Goal: Navigation & Orientation: Find specific page/section

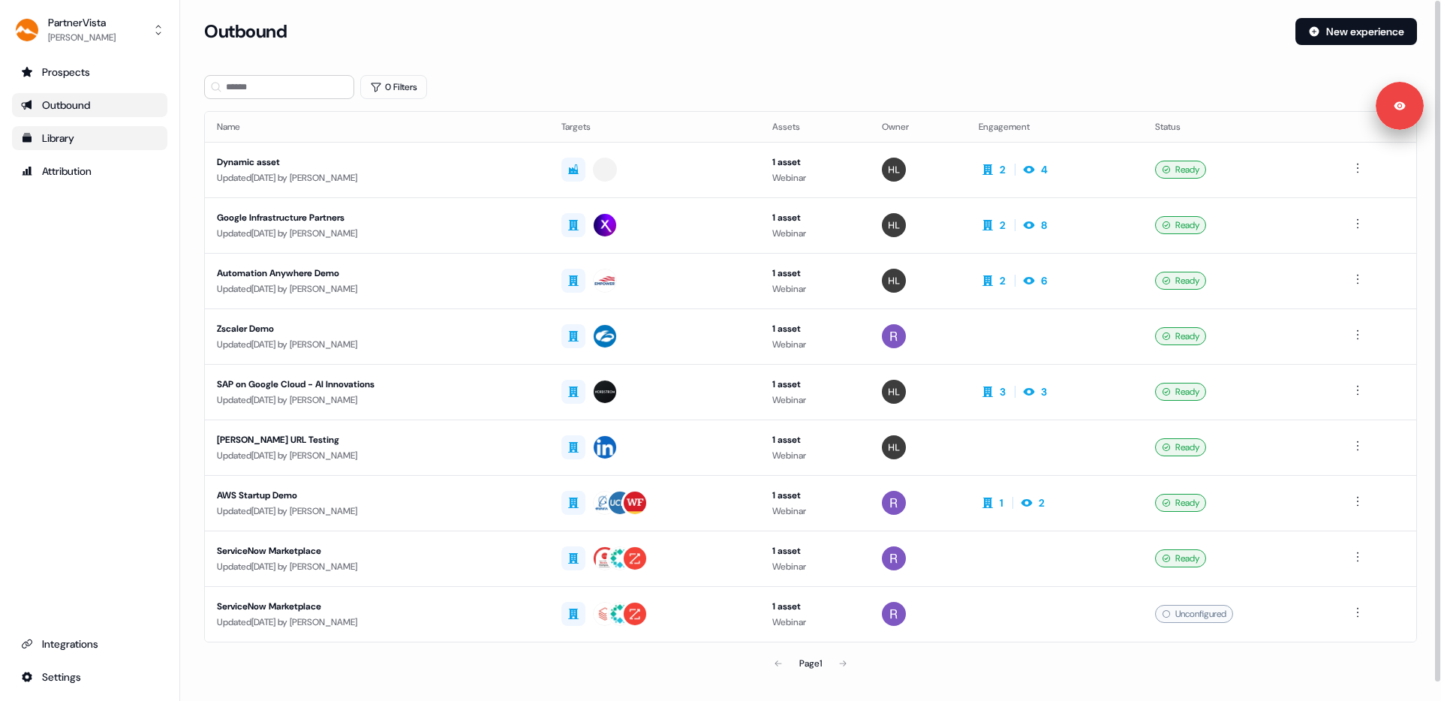
click at [93, 138] on div "Library" at bounding box center [89, 138] width 137 height 15
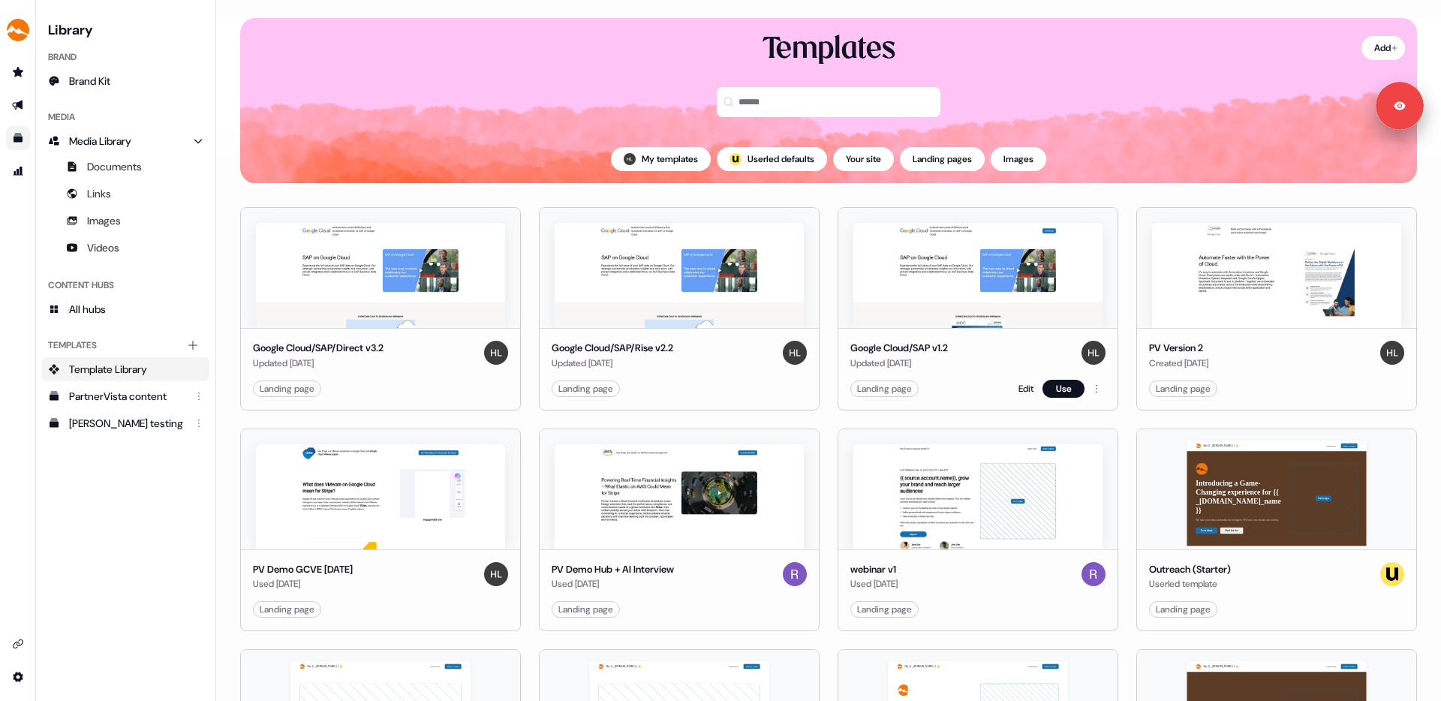
click at [891, 392] on div "Landing page" at bounding box center [884, 388] width 55 height 15
click at [1093, 390] on html "Signed in as [PERSON_NAME] Sign out For the best experience switch devices to a…" at bounding box center [720, 350] width 1441 height 701
click at [1019, 390] on html "Signed in as [PERSON_NAME] Sign out For the best experience switch devices to a…" at bounding box center [720, 350] width 1441 height 701
click at [1019, 390] on link "Edit" at bounding box center [1025, 388] width 15 height 15
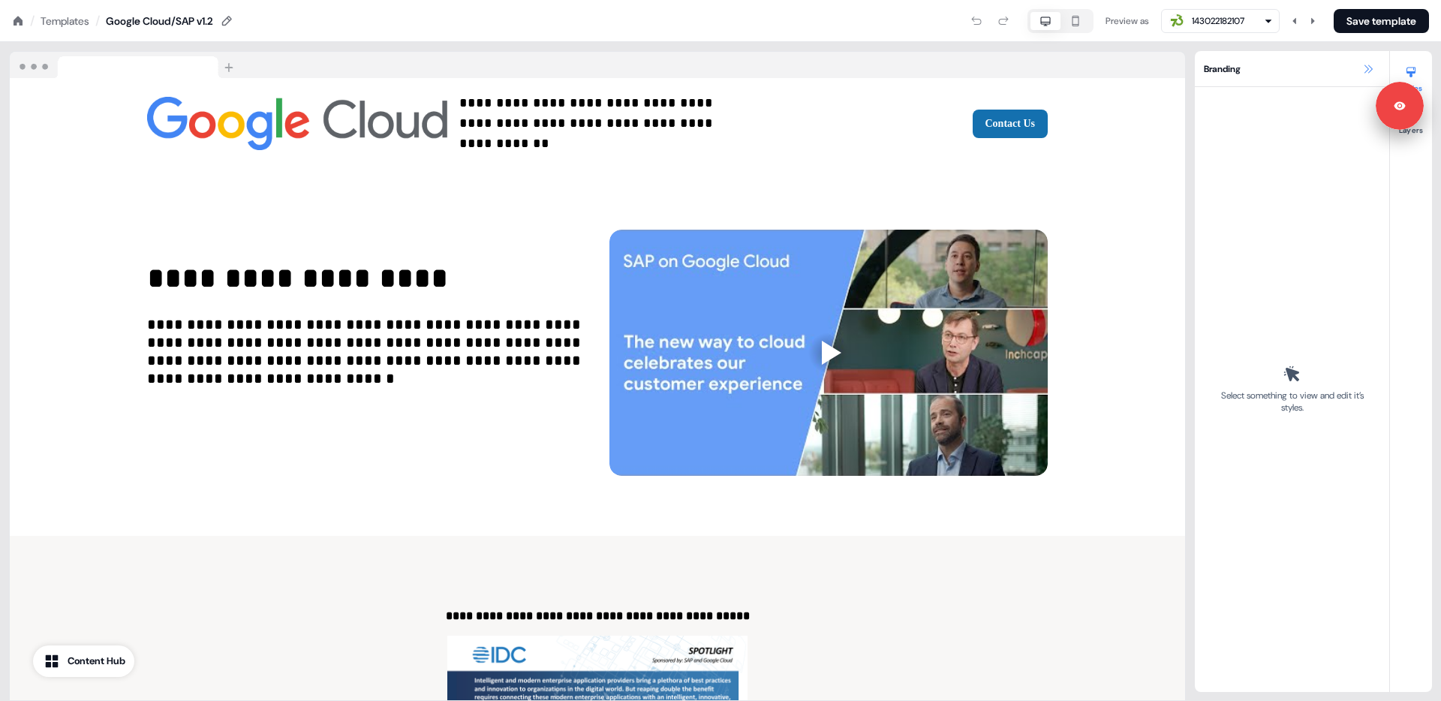
click at [1363, 68] on icon at bounding box center [1368, 69] width 12 height 12
click at [1373, 71] on icon at bounding box center [1368, 69] width 12 height 12
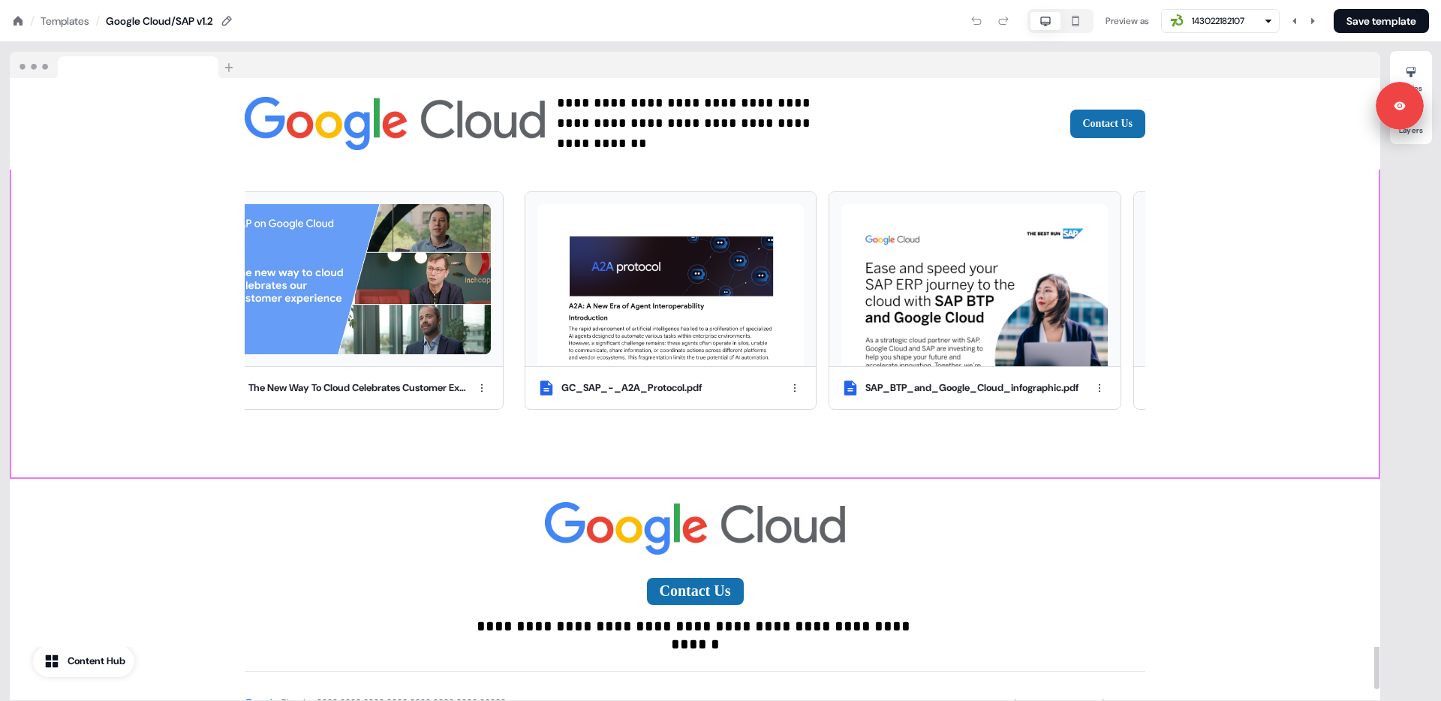
scroll to position [3056, 0]
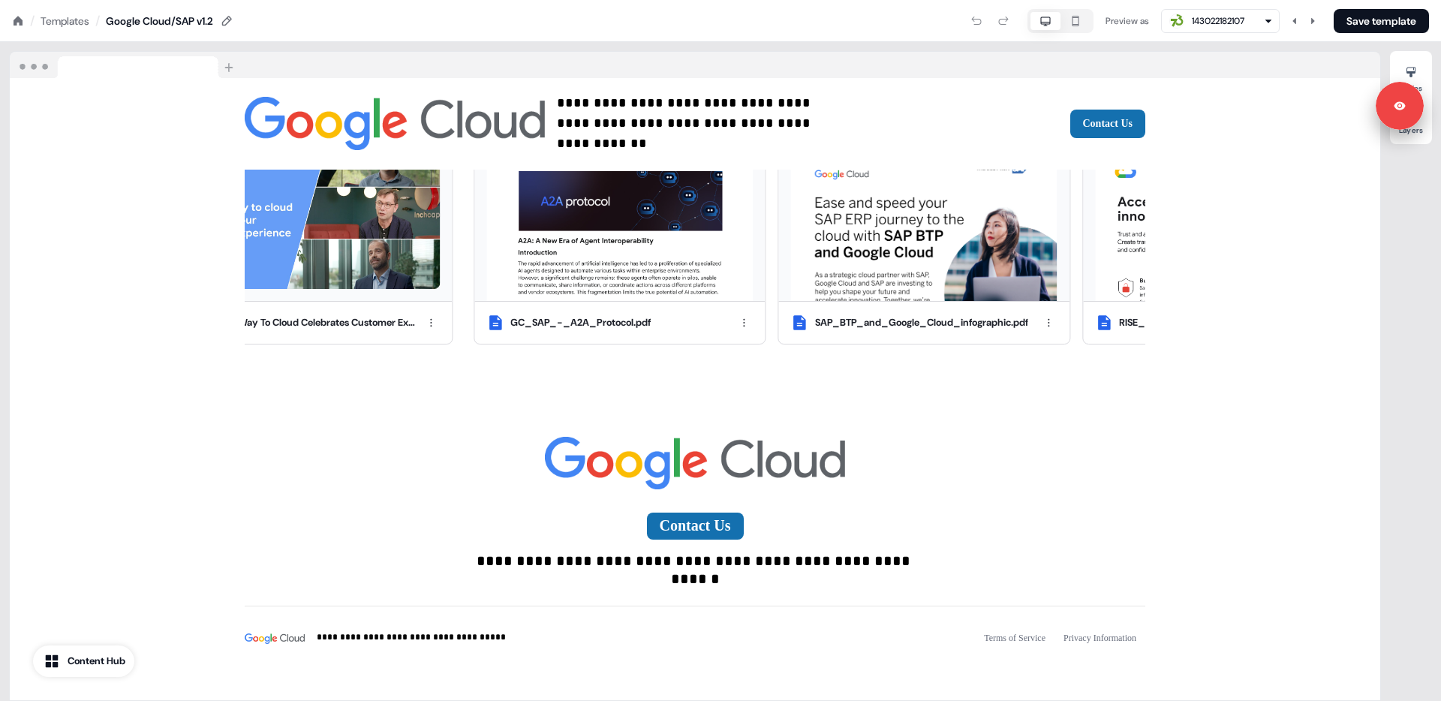
click at [1071, 23] on icon "button" at bounding box center [1075, 21] width 18 height 12
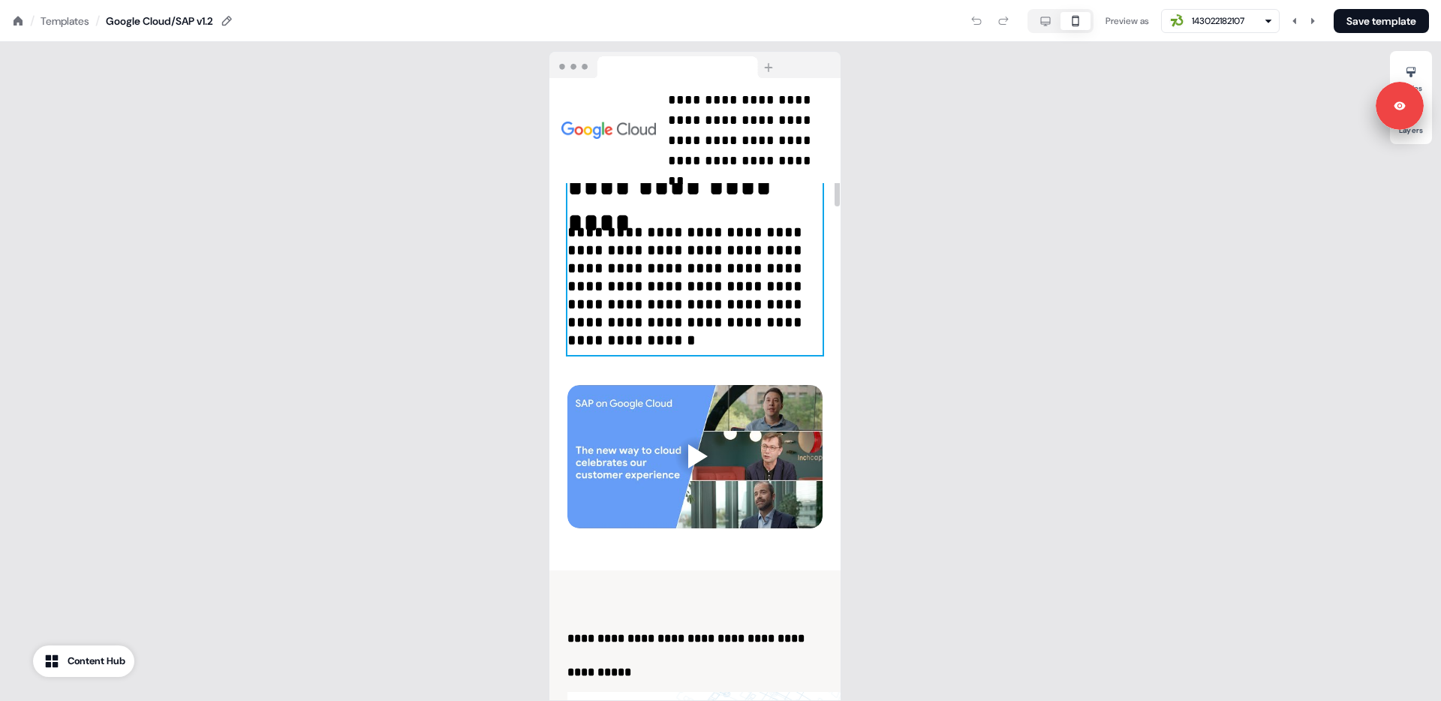
scroll to position [0, 0]
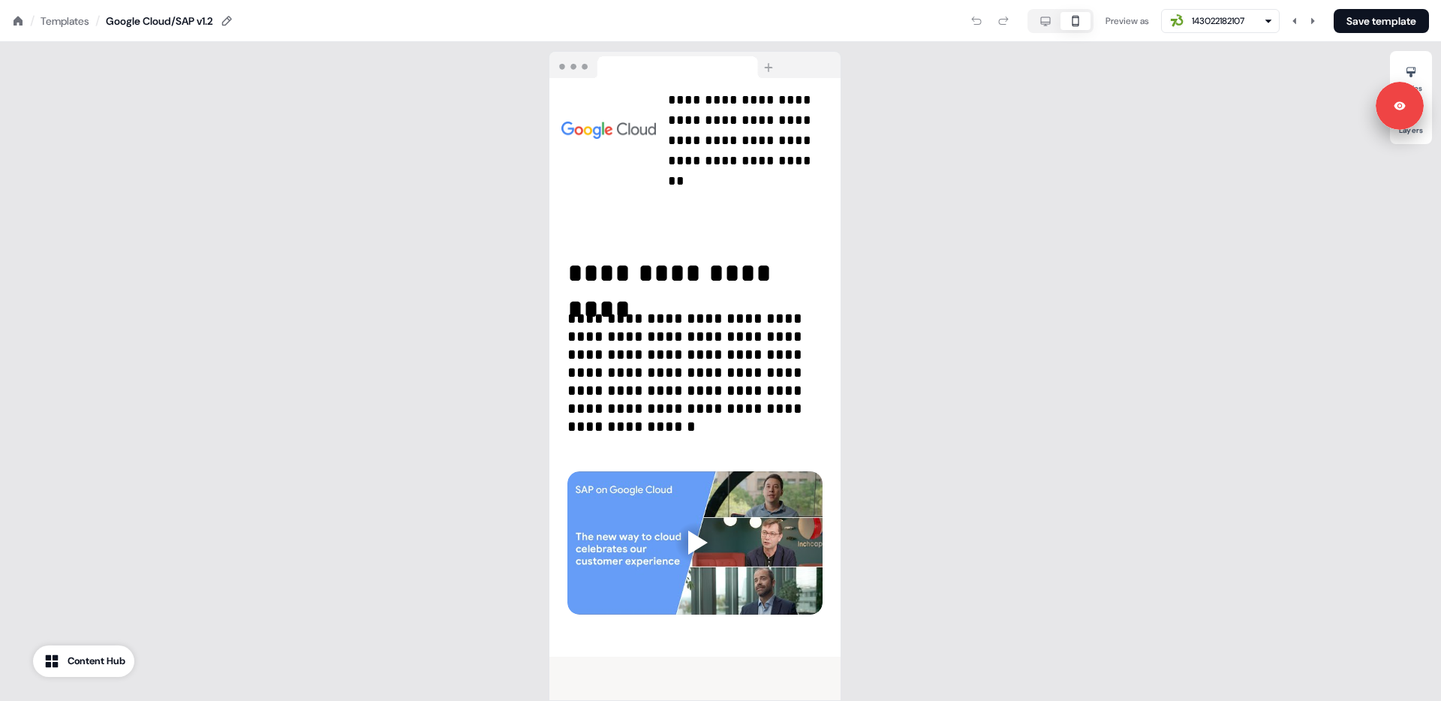
click at [1038, 15] on icon "button" at bounding box center [1045, 21] width 18 height 12
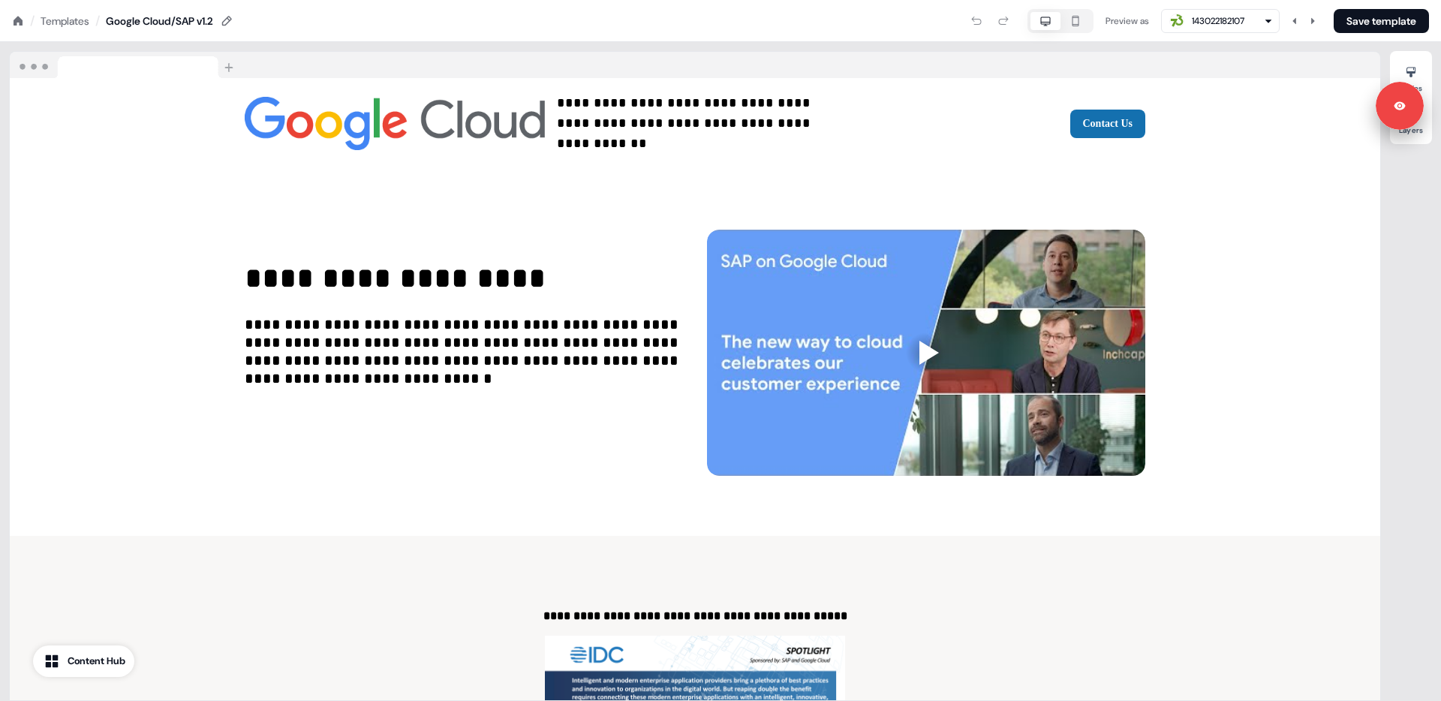
click at [77, 14] on div "Templates" at bounding box center [65, 21] width 49 height 15
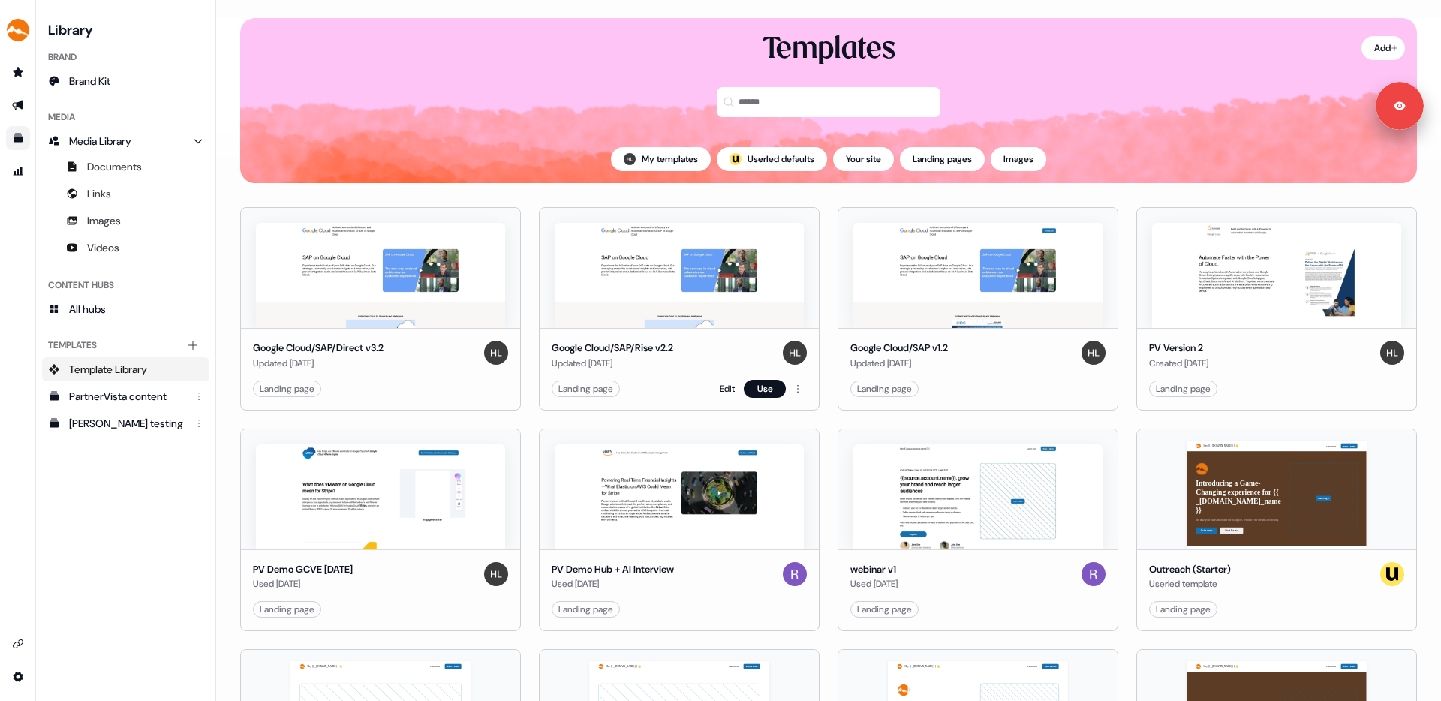
click at [722, 387] on link "Edit" at bounding box center [727, 388] width 15 height 15
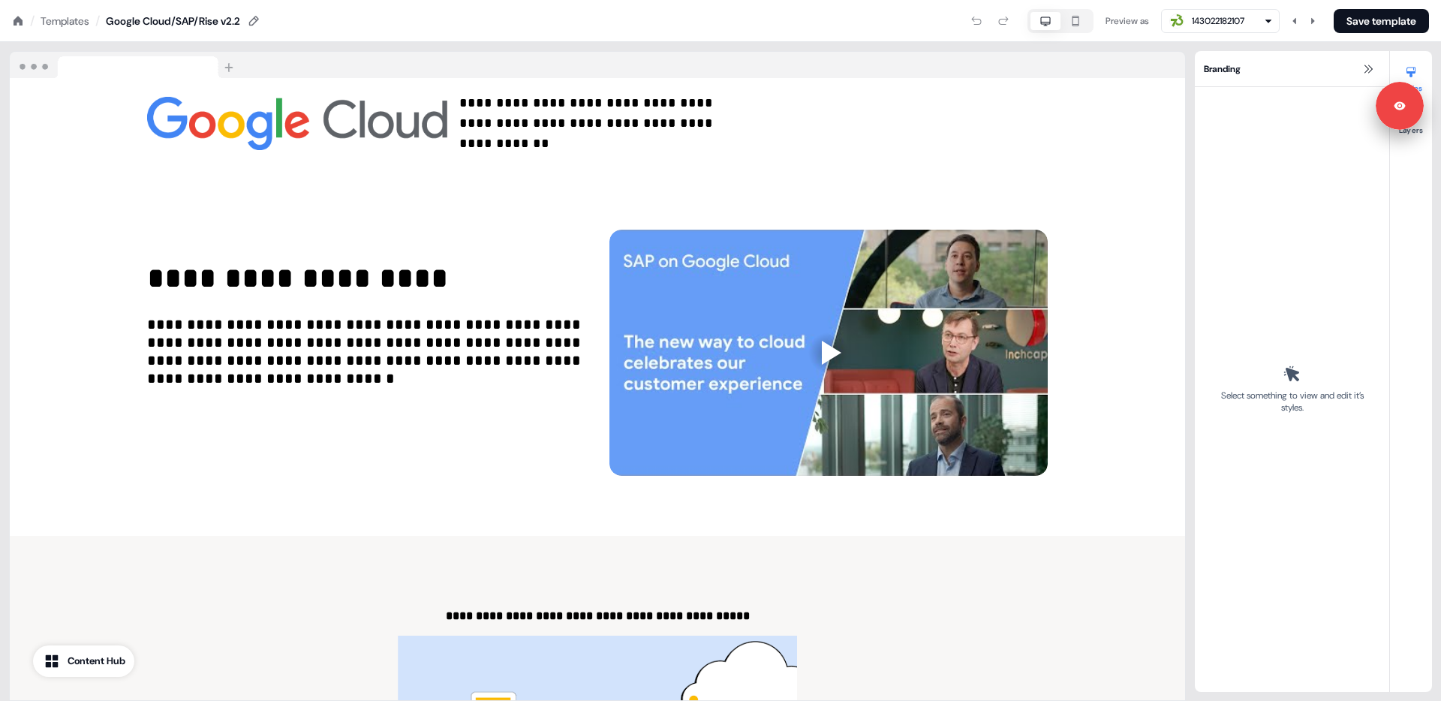
click at [1075, 18] on icon "button" at bounding box center [1075, 21] width 18 height 12
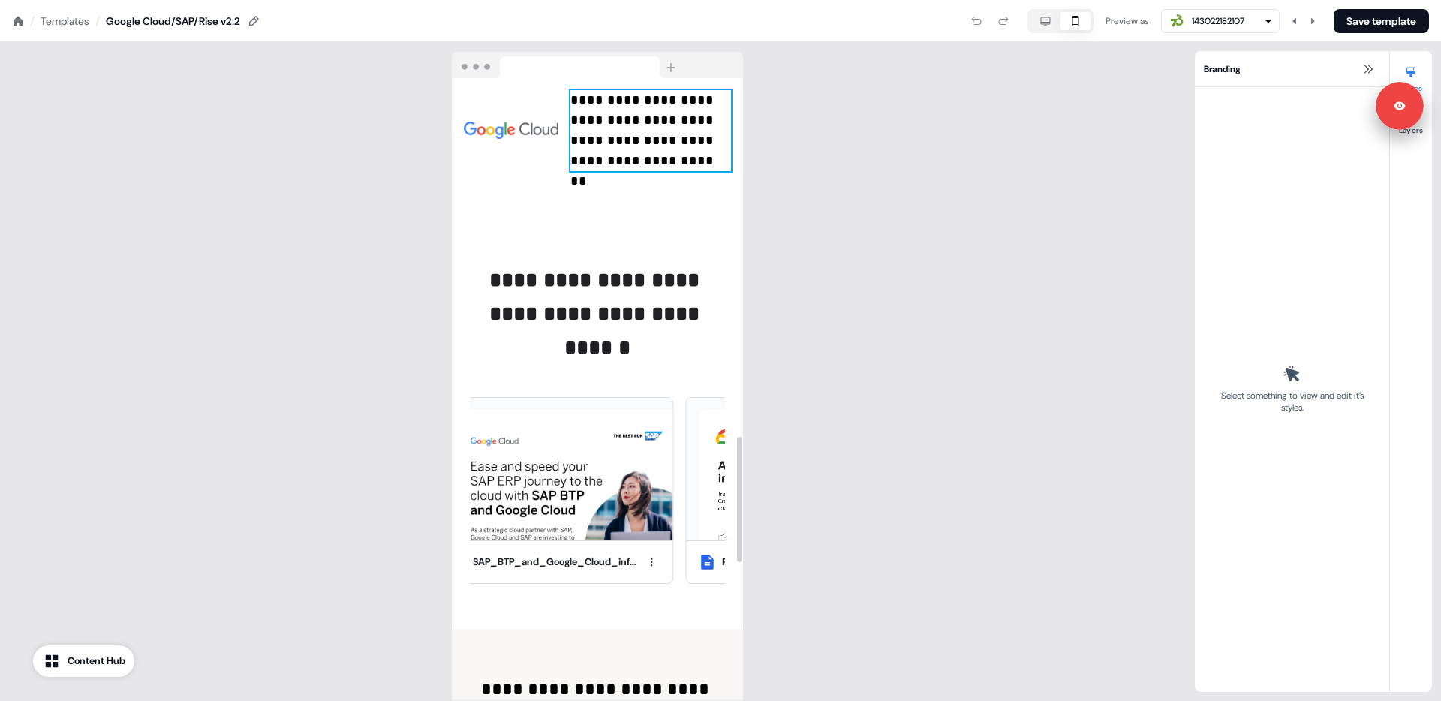
scroll to position [1939, 0]
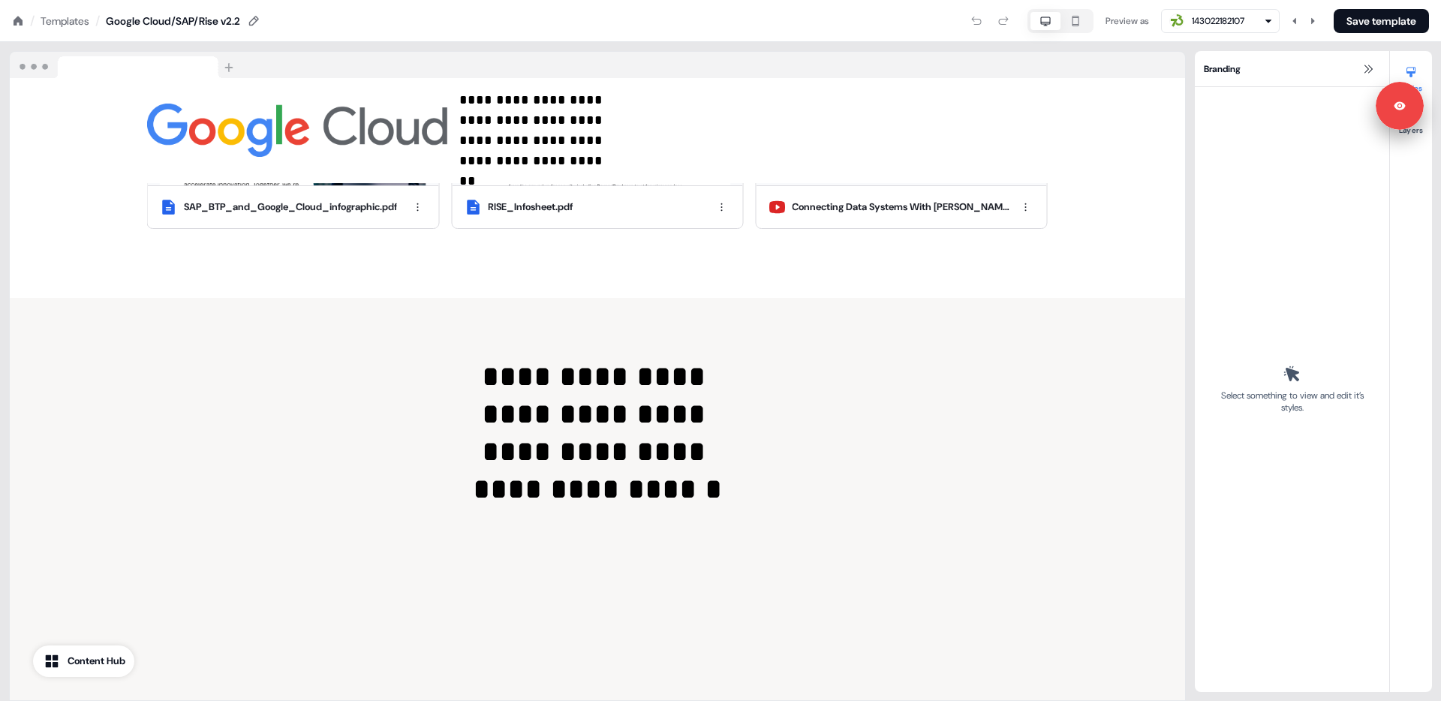
click at [1046, 24] on icon "button" at bounding box center [1045, 21] width 18 height 12
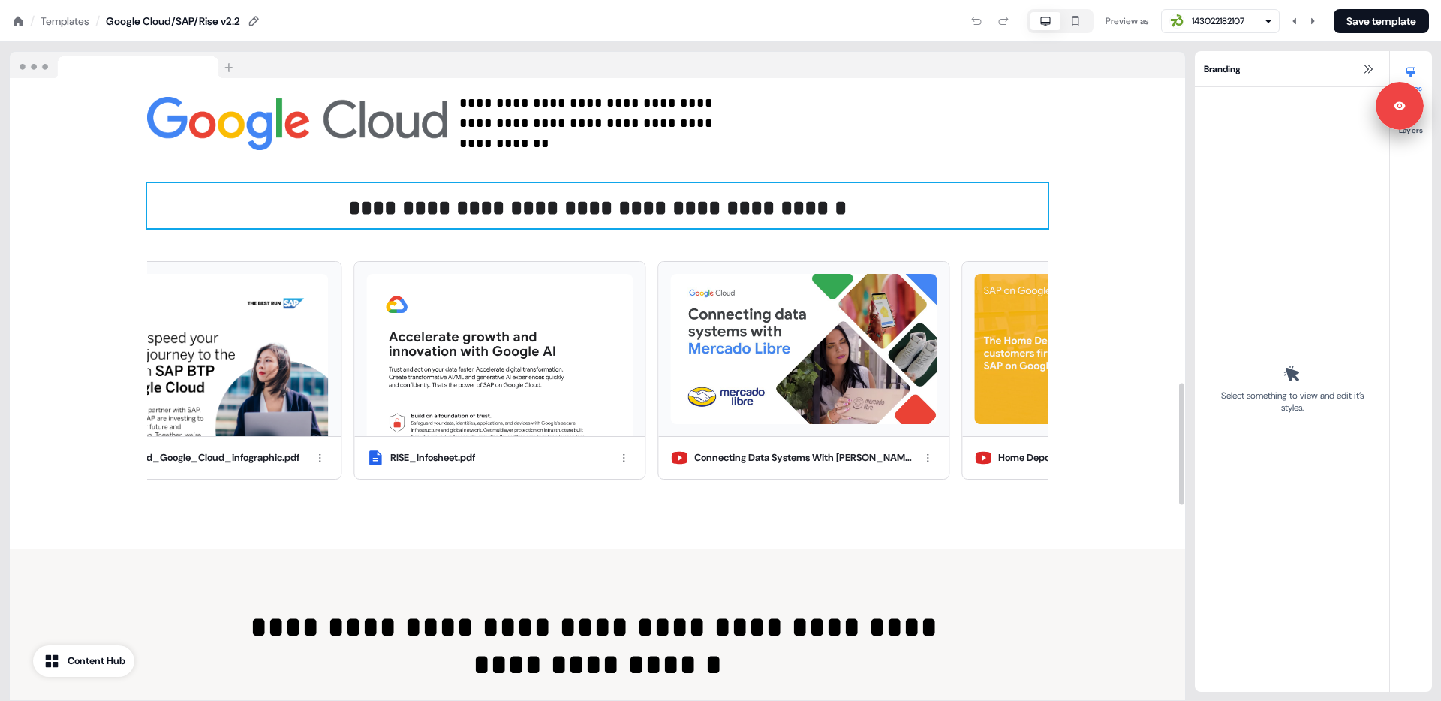
scroll to position [1522, 0]
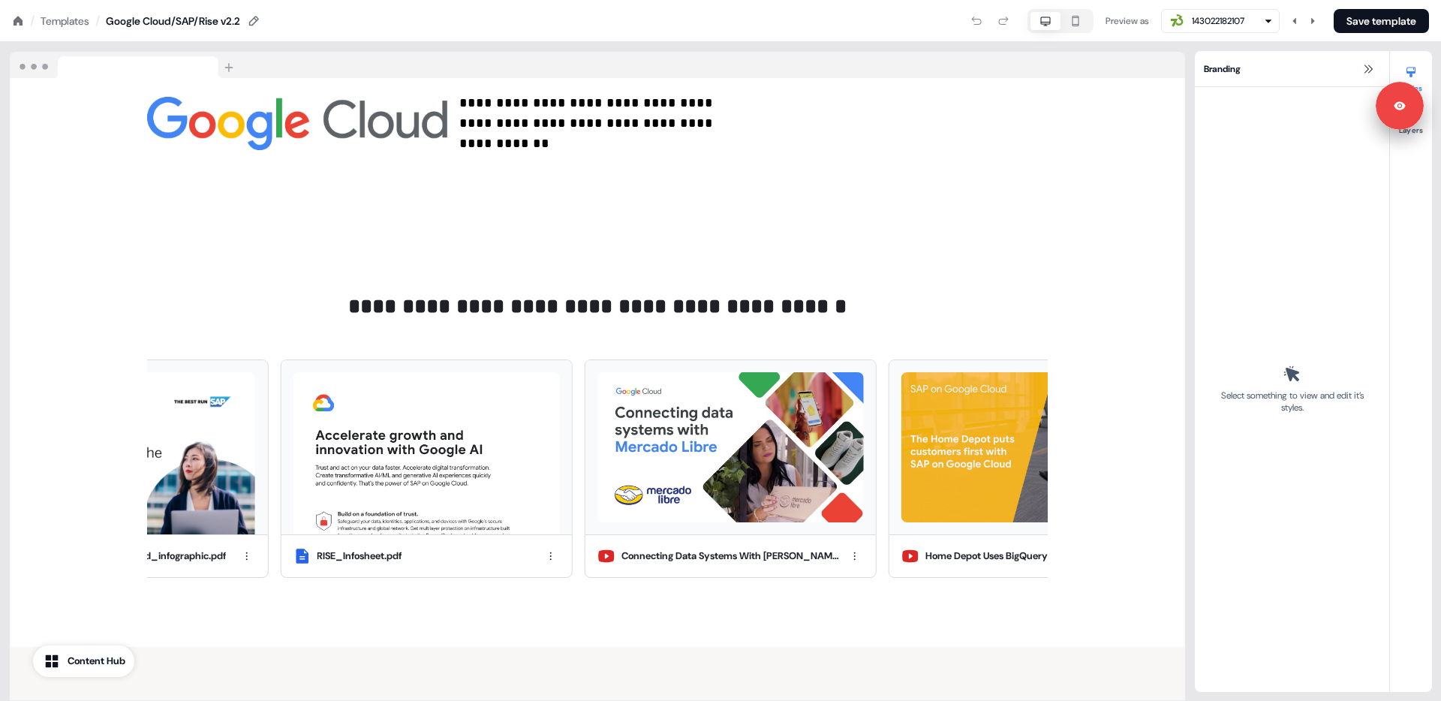
click at [77, 21] on div "Templates" at bounding box center [65, 21] width 49 height 15
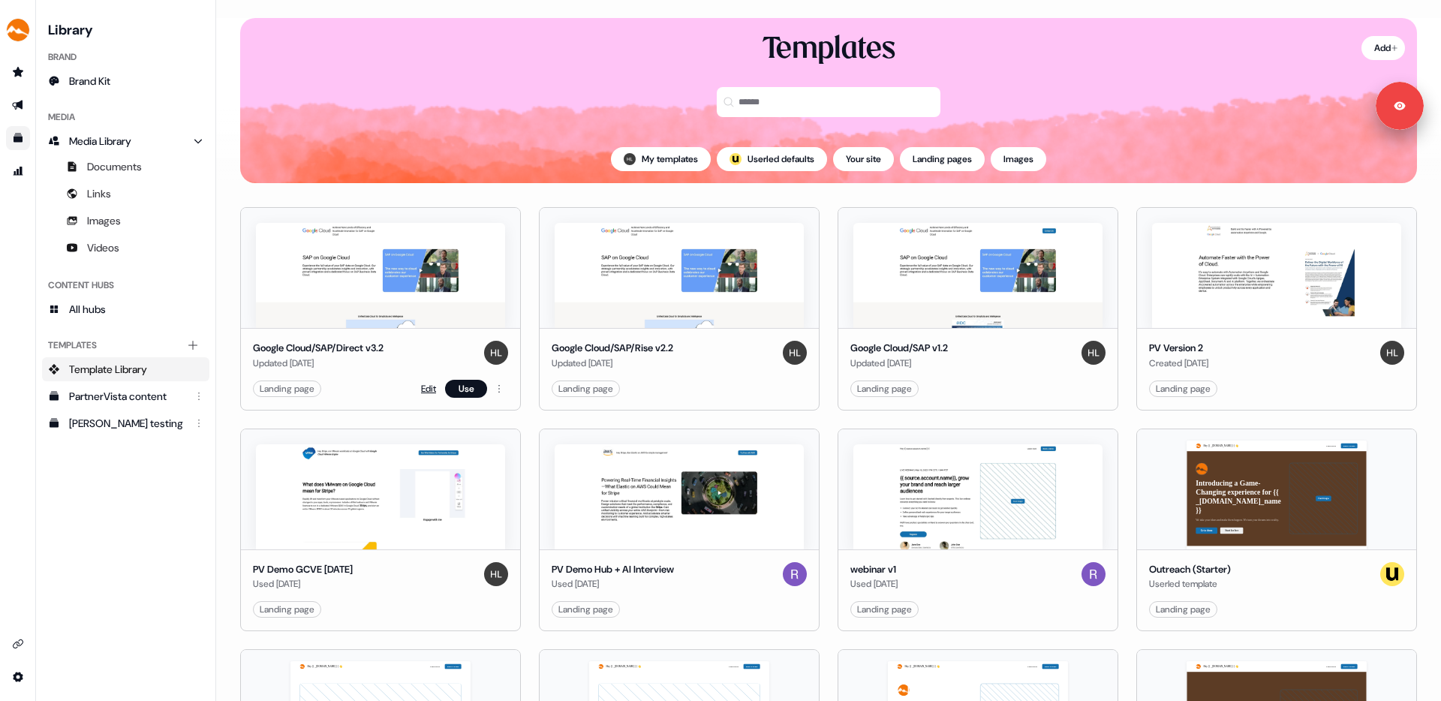
click at [423, 383] on link "Edit" at bounding box center [428, 388] width 15 height 15
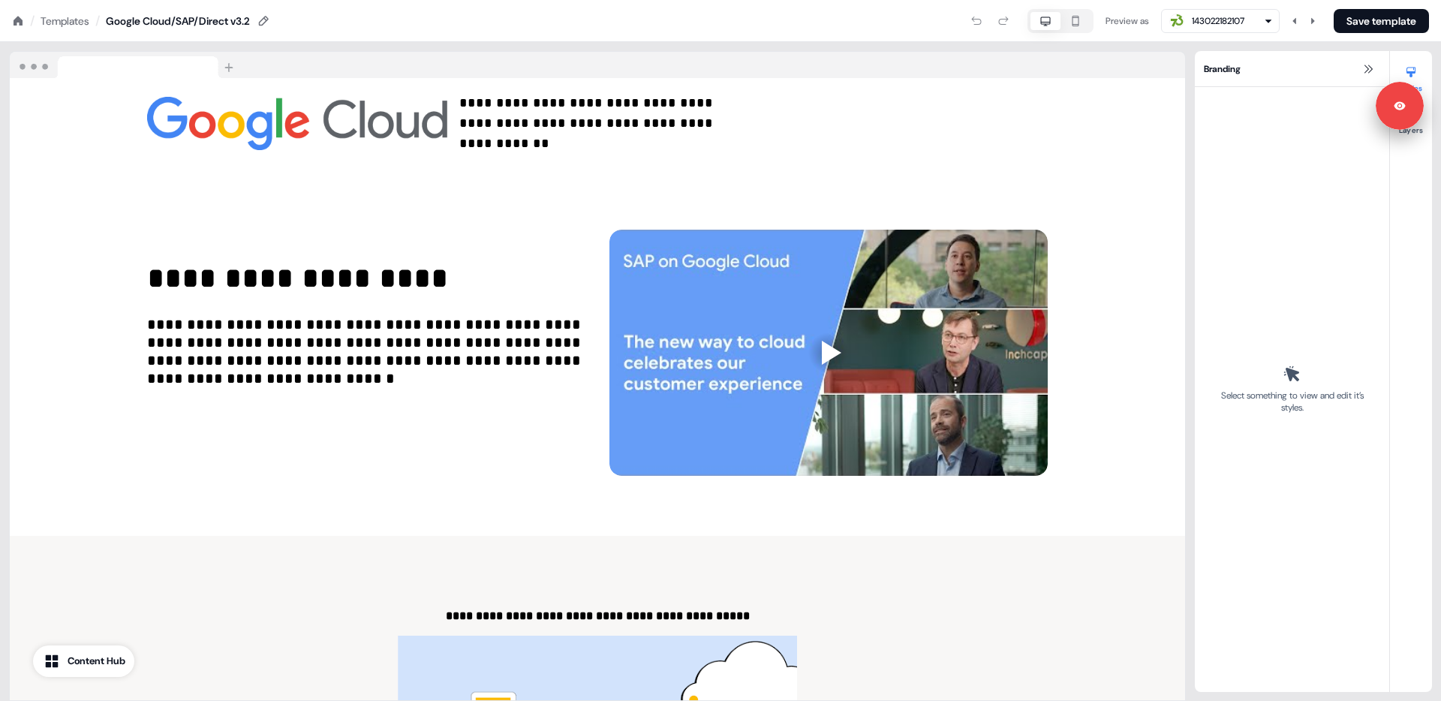
click at [1073, 20] on icon "button" at bounding box center [1075, 21] width 18 height 12
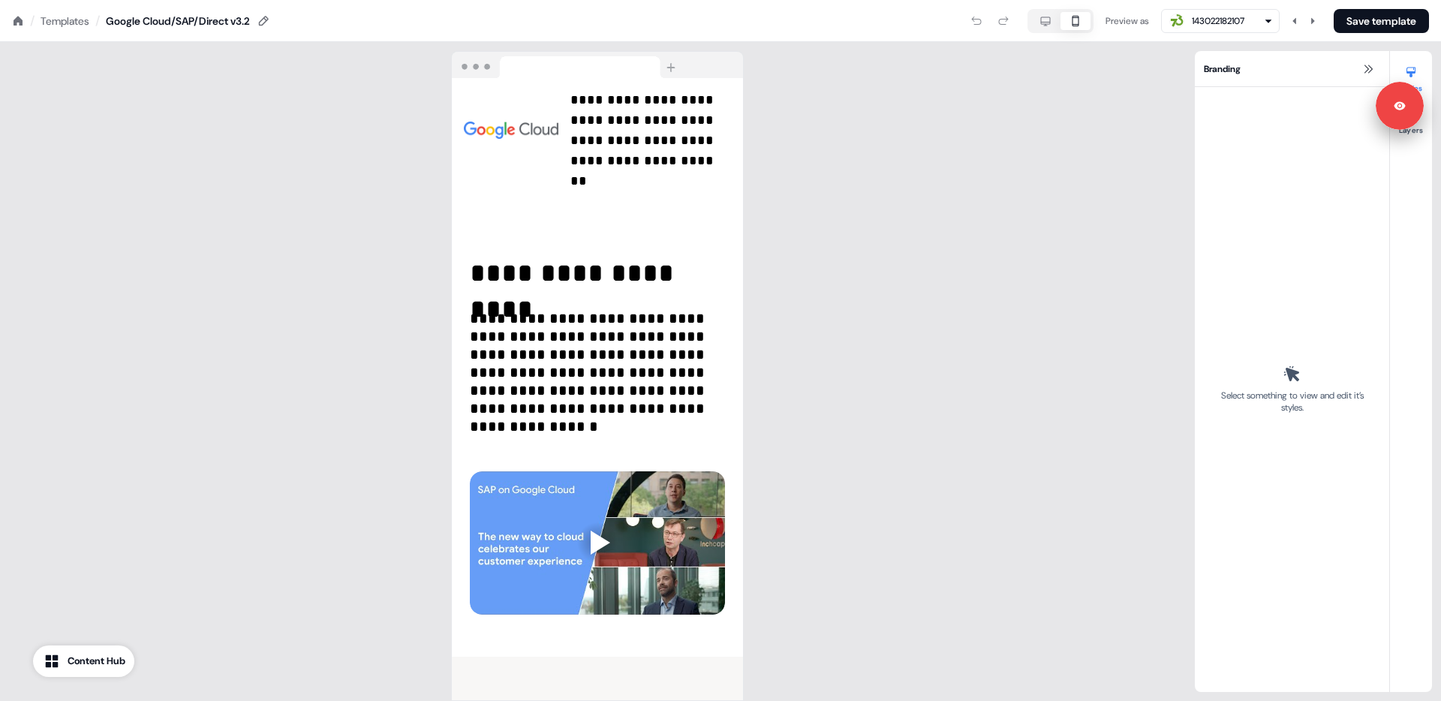
click at [64, 23] on div "Templates" at bounding box center [65, 21] width 49 height 15
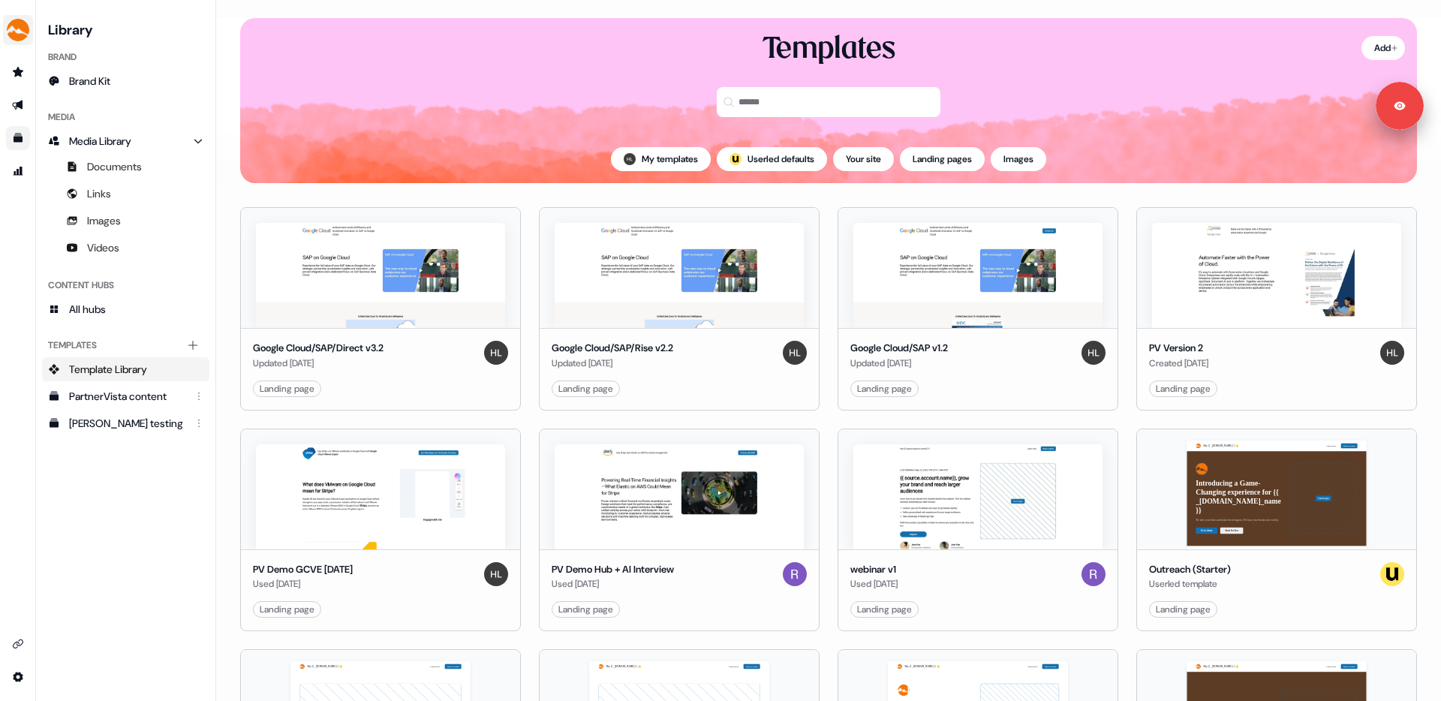
click at [20, 28] on img "side nav menu" at bounding box center [18, 30] width 24 height 24
click at [45, 130] on div "Logout" at bounding box center [77, 124] width 143 height 27
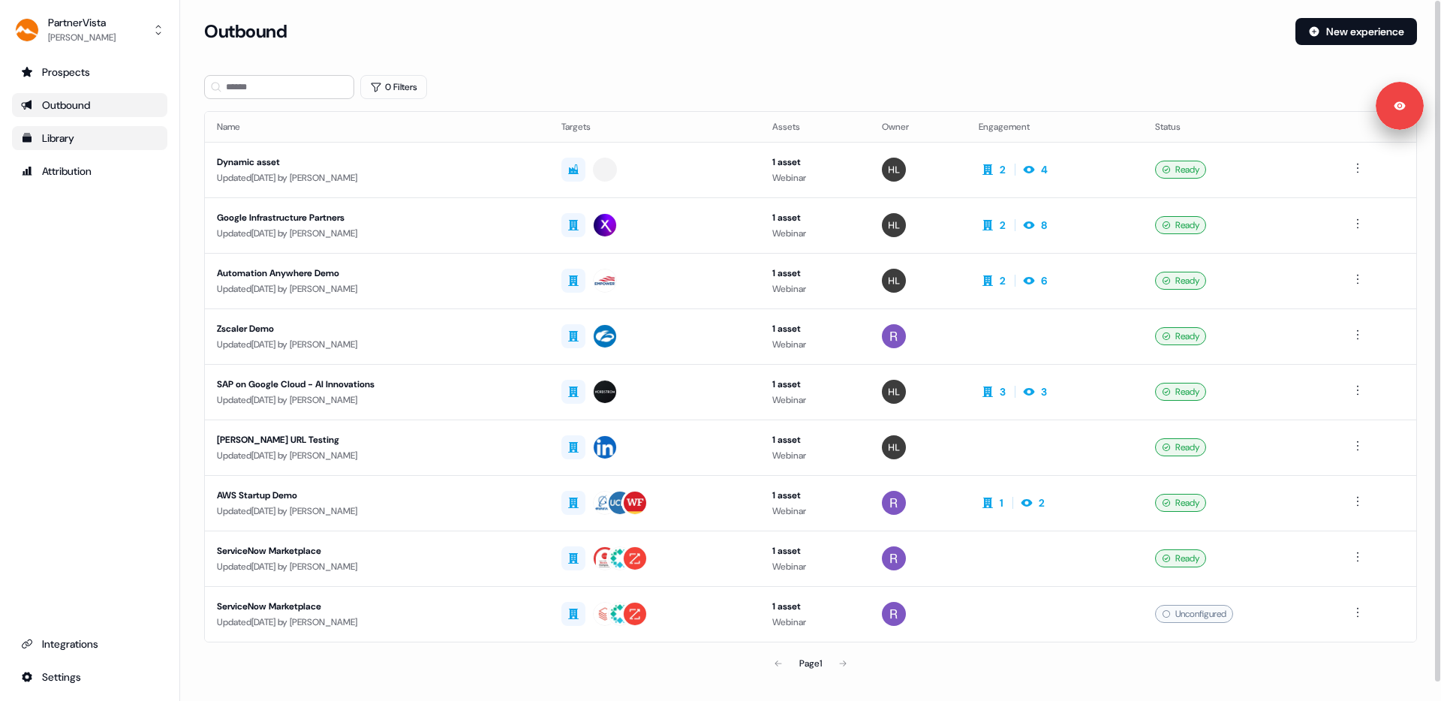
click at [114, 145] on div "Library" at bounding box center [89, 138] width 137 height 15
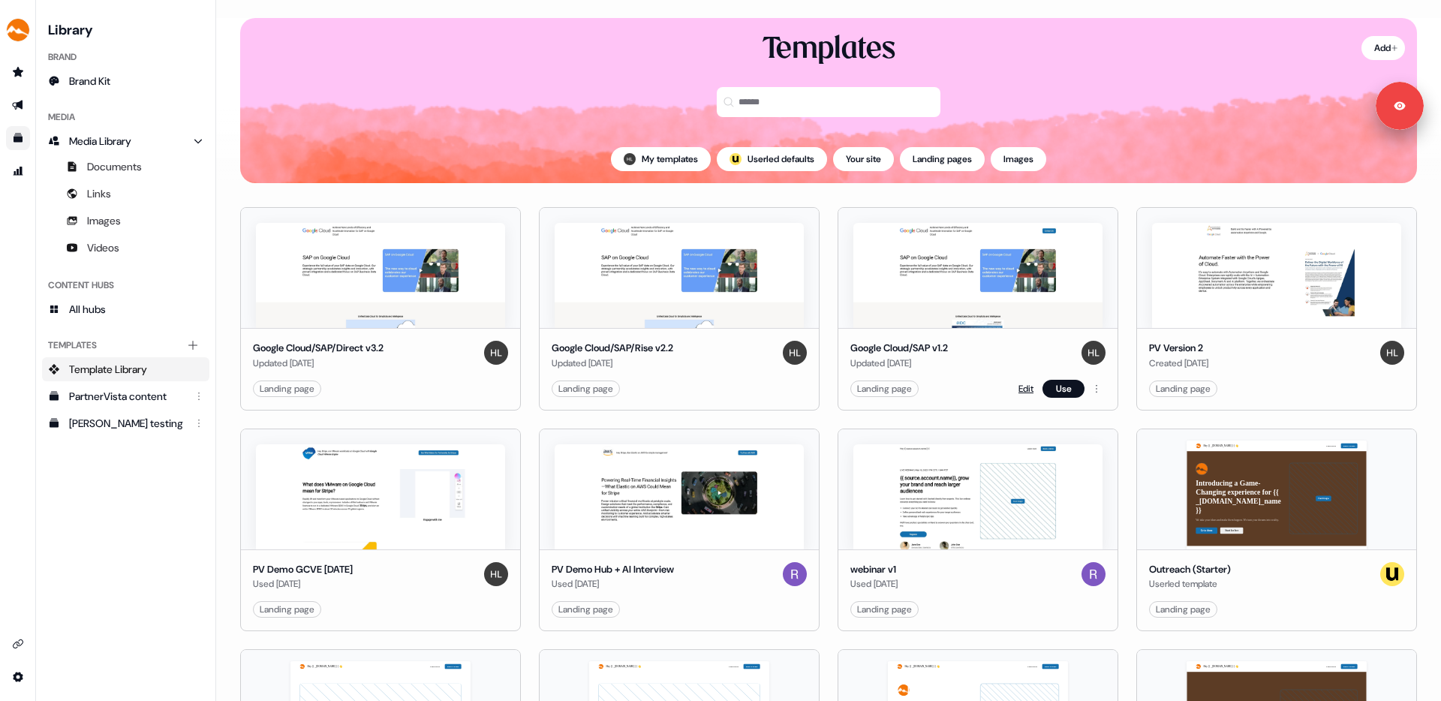
click at [1019, 383] on link "Edit" at bounding box center [1025, 388] width 15 height 15
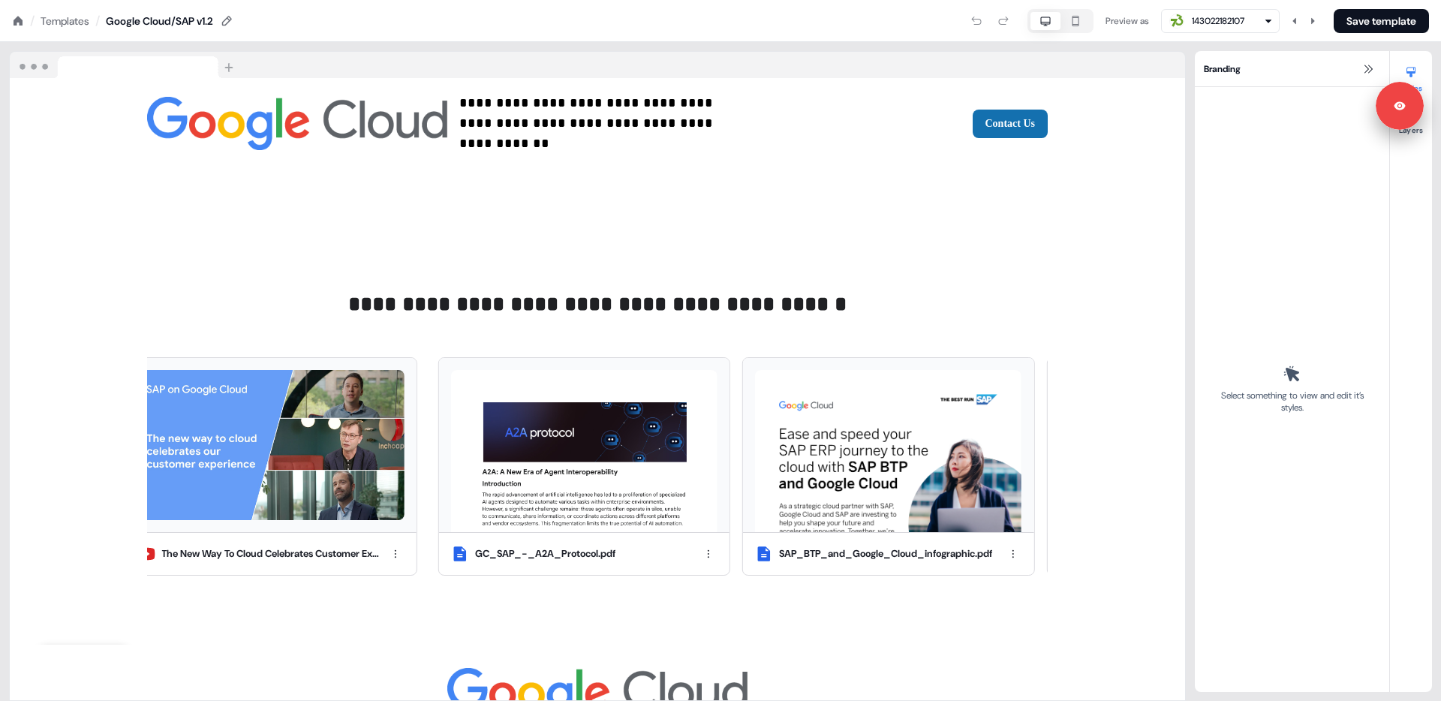
scroll to position [2826, 0]
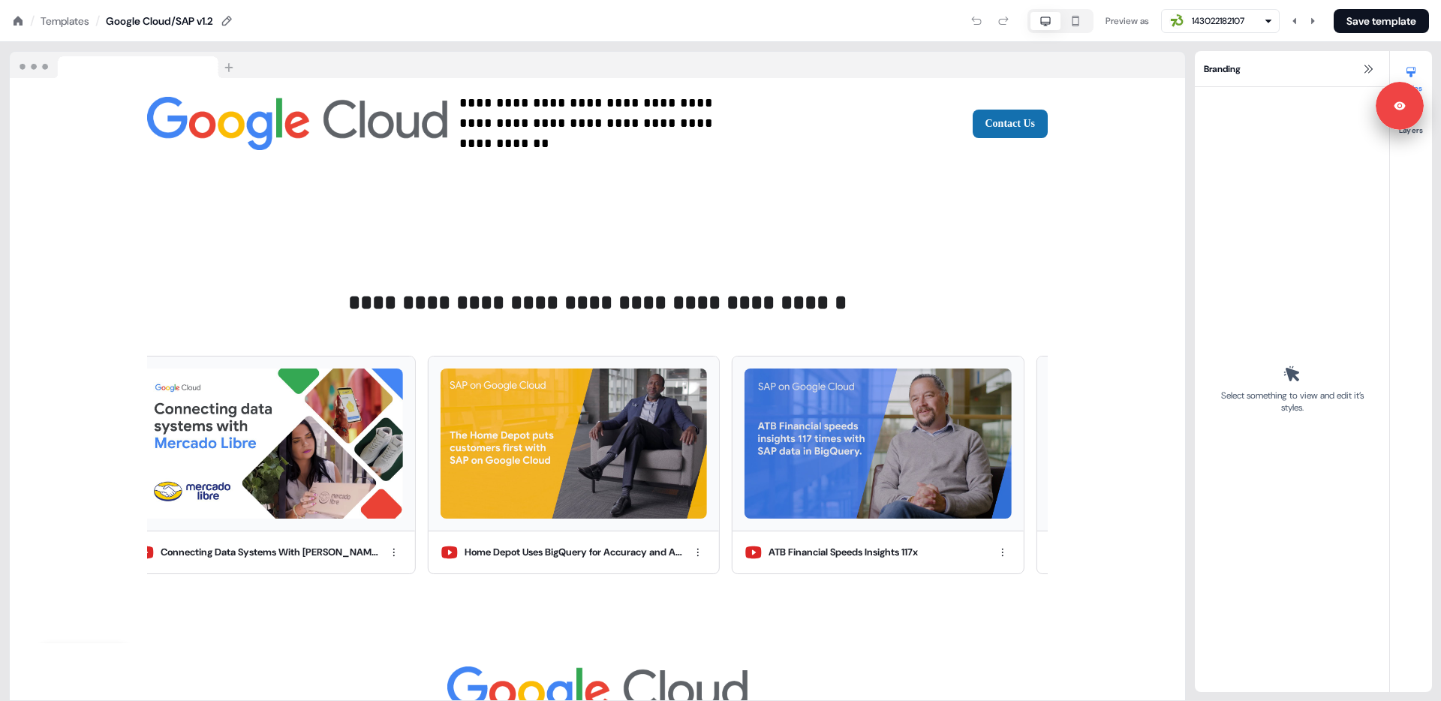
click at [65, 20] on div "Templates" at bounding box center [65, 21] width 49 height 15
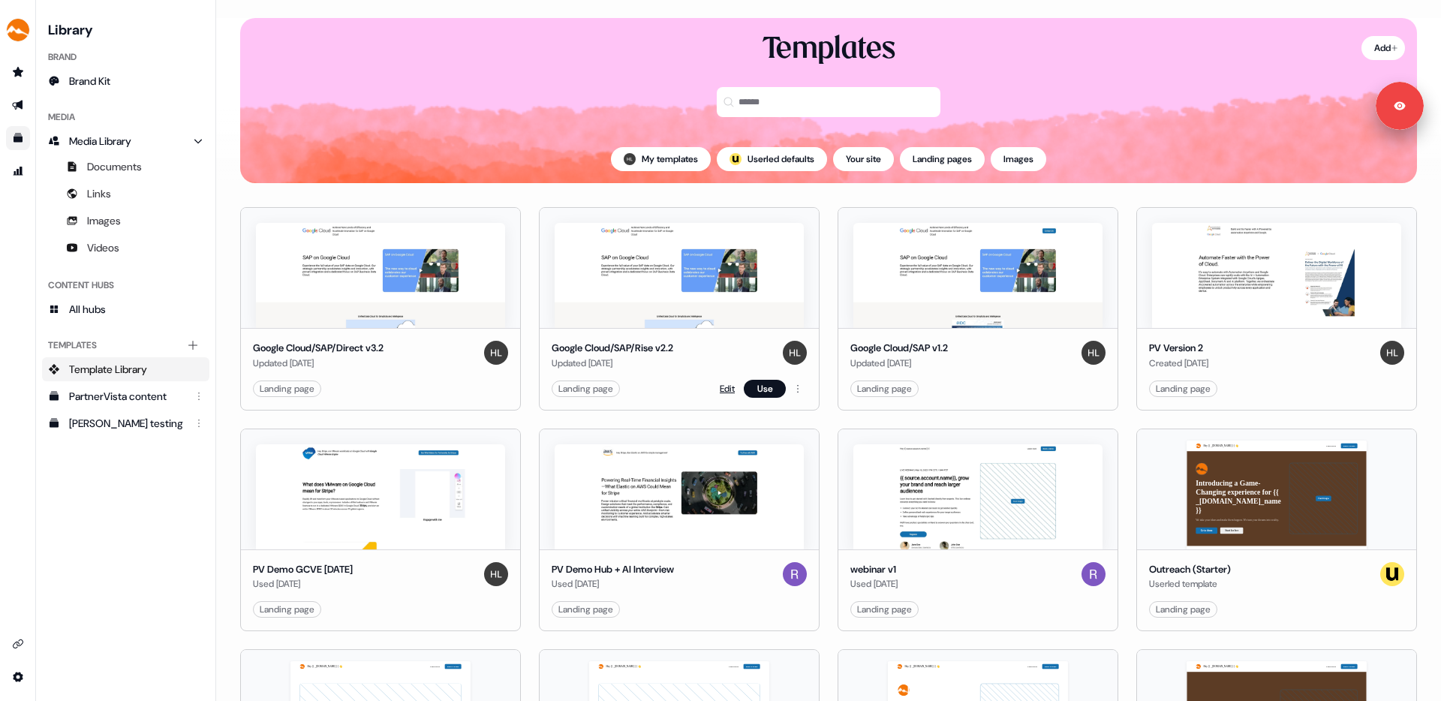
click at [722, 387] on link "Edit" at bounding box center [727, 388] width 15 height 15
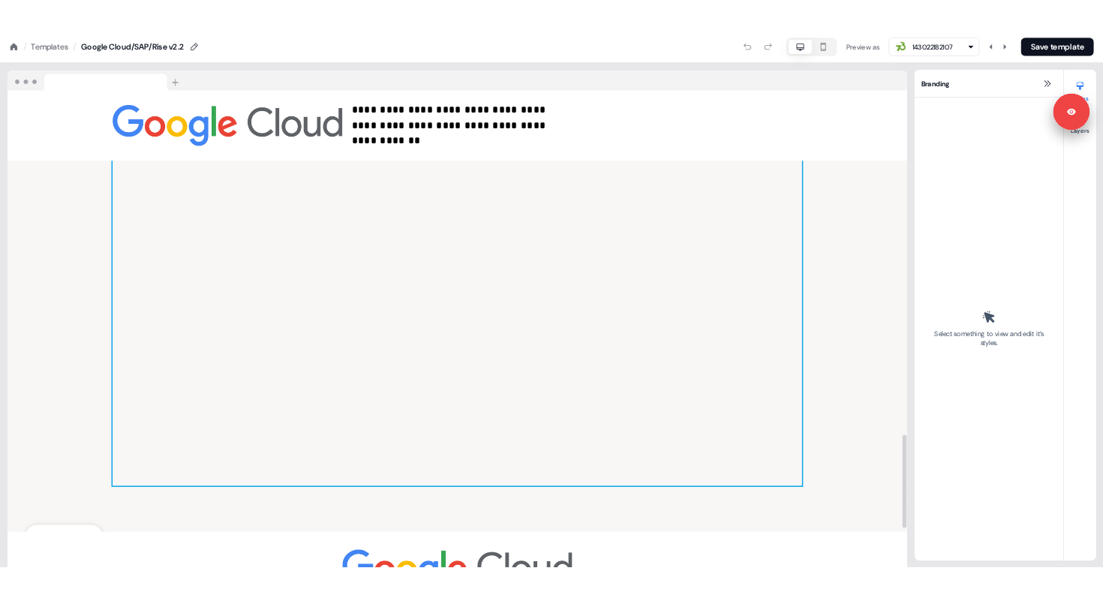
scroll to position [2555, 0]
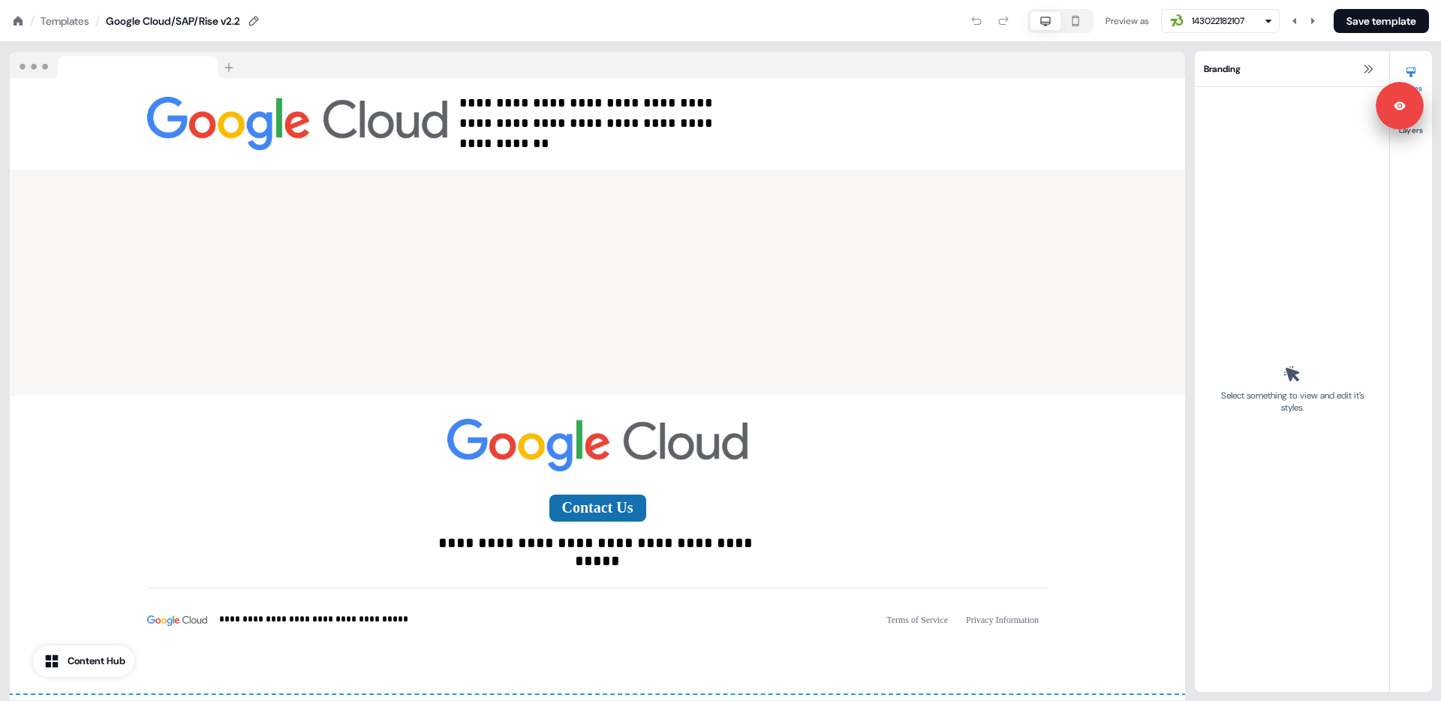
click at [49, 22] on div "Templates" at bounding box center [65, 21] width 49 height 15
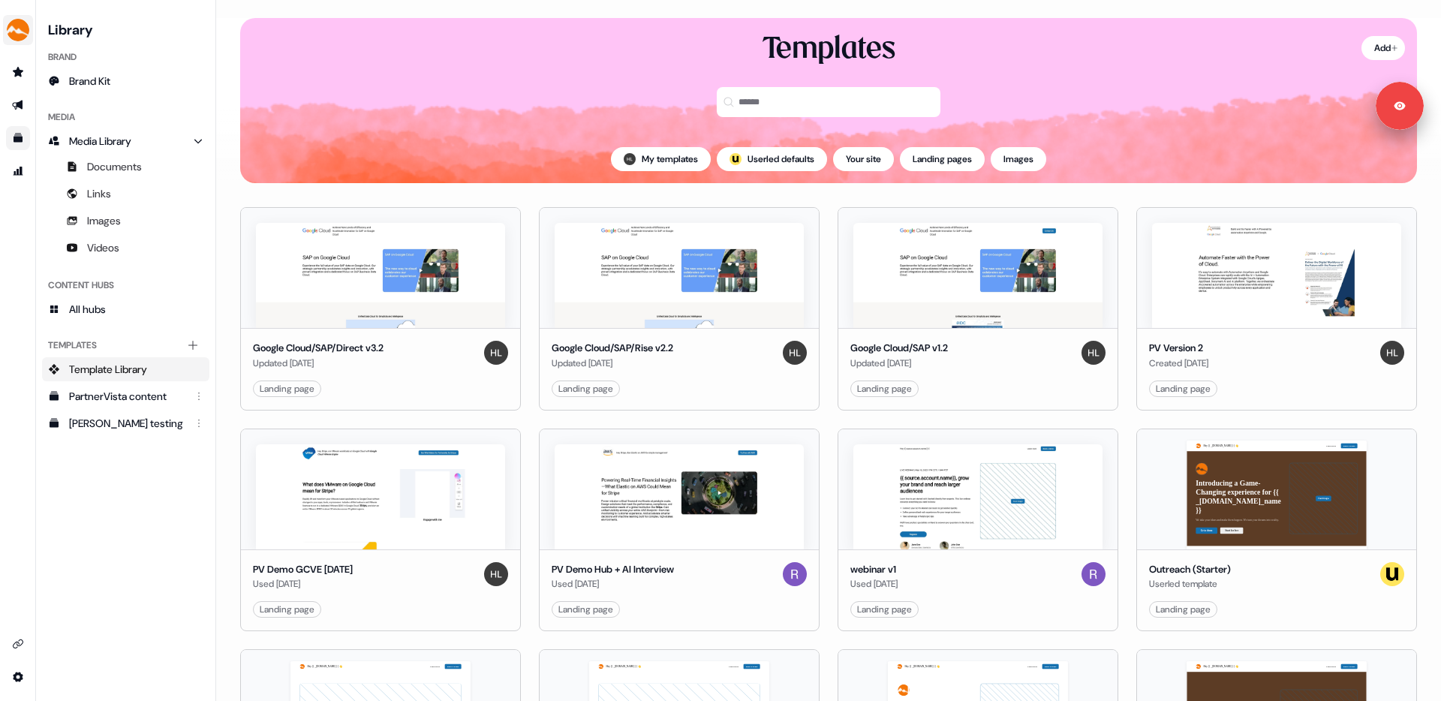
click at [31, 22] on button "side nav menu" at bounding box center [18, 30] width 30 height 30
click at [53, 122] on div "Logout" at bounding box center [77, 124] width 143 height 27
